Goal: Check status: Check status

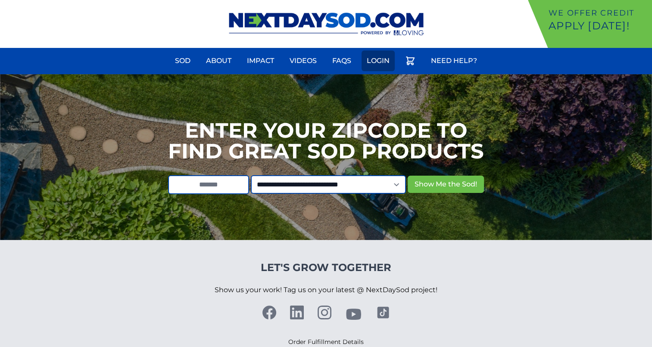
click at [372, 59] on link "Login" at bounding box center [378, 60] width 33 height 21
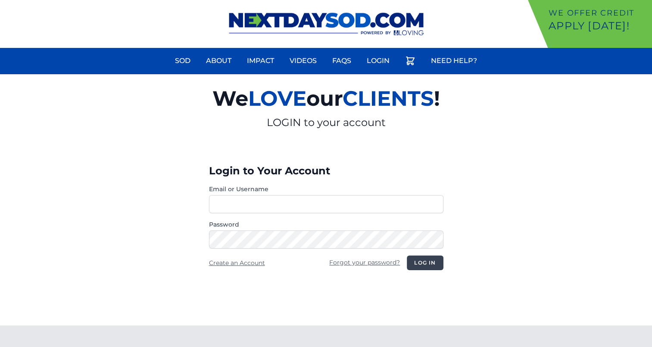
type input "**********"
click at [421, 259] on button "Log in" at bounding box center [425, 262] width 36 height 15
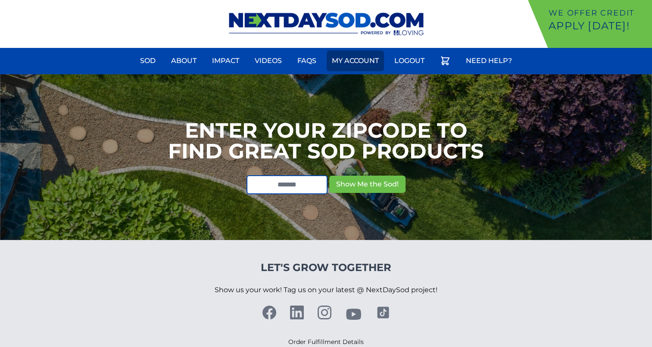
click at [376, 62] on link "My Account" at bounding box center [355, 60] width 57 height 21
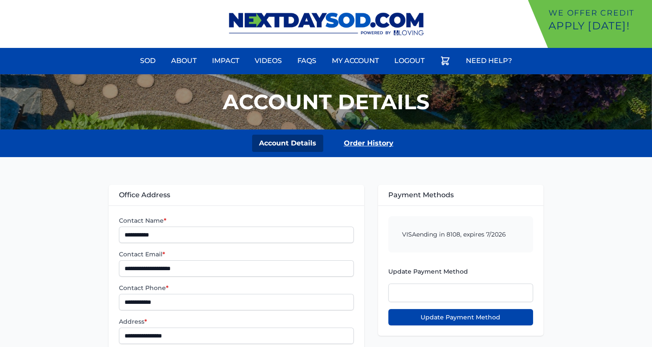
click at [362, 140] on link "Order History" at bounding box center [368, 142] width 63 height 17
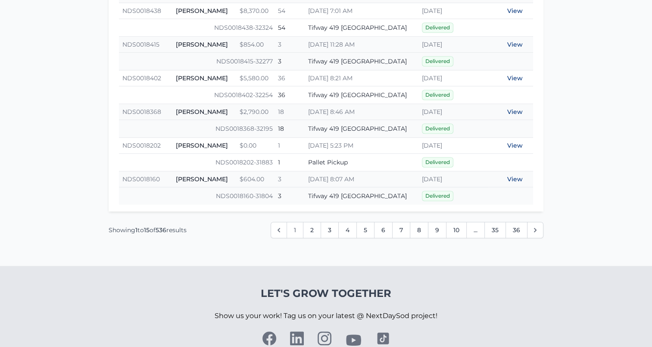
scroll to position [597, 0]
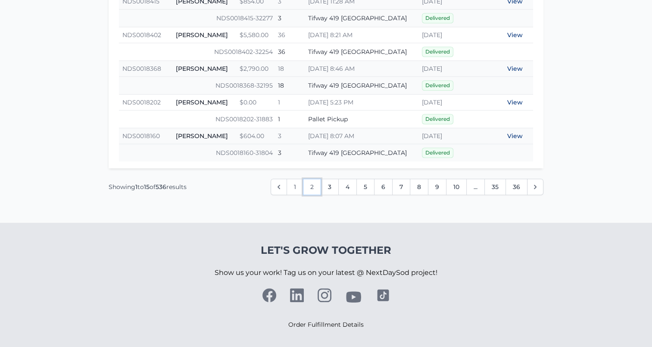
click at [308, 183] on link "2" at bounding box center [312, 186] width 18 height 16
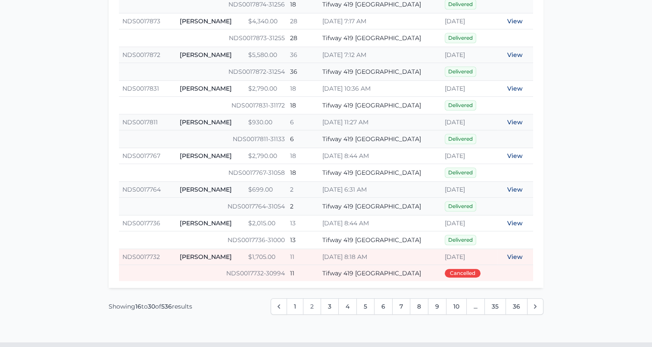
scroll to position [560, 0]
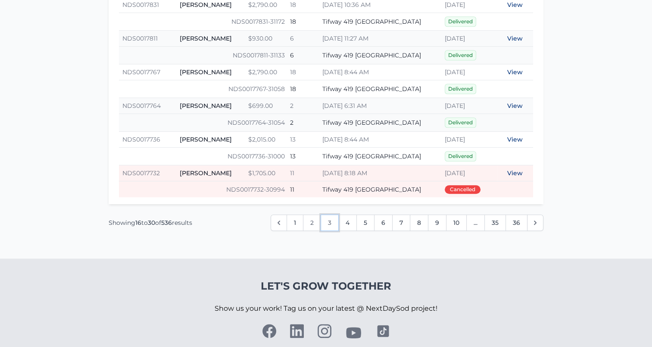
click at [332, 219] on link "3" at bounding box center [330, 222] width 18 height 16
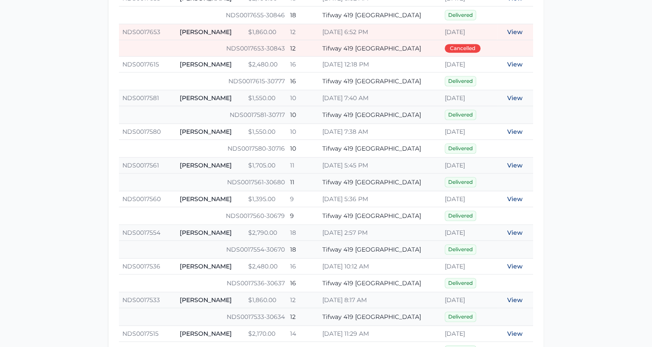
scroll to position [431, 0]
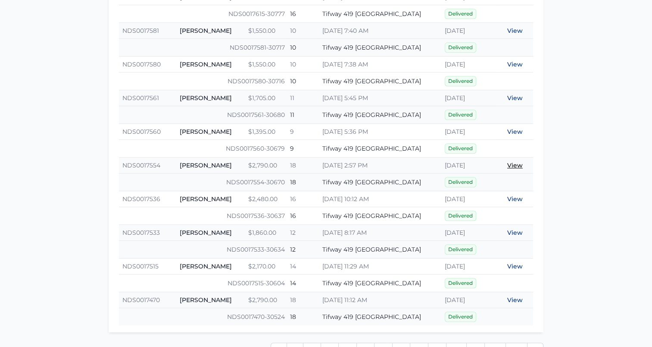
click at [515, 161] on link "View" at bounding box center [515, 165] width 16 height 8
click at [514, 128] on link "View" at bounding box center [515, 132] width 16 height 8
click at [512, 97] on link "View" at bounding box center [515, 98] width 16 height 8
